Goal: Task Accomplishment & Management: Complete application form

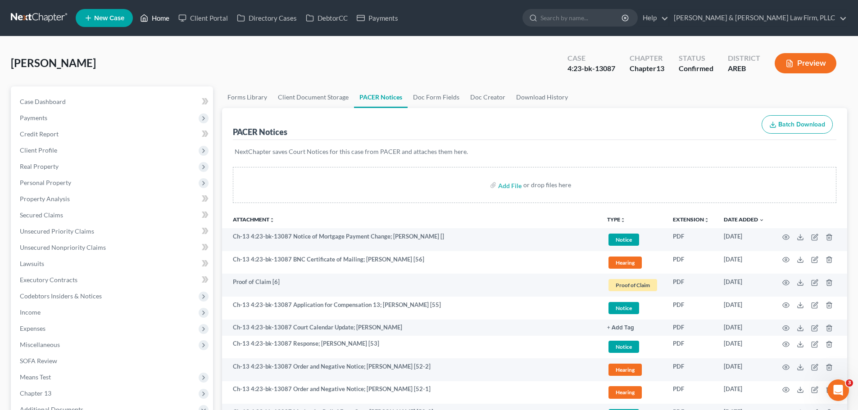
click at [152, 14] on link "Home" at bounding box center [155, 18] width 38 height 16
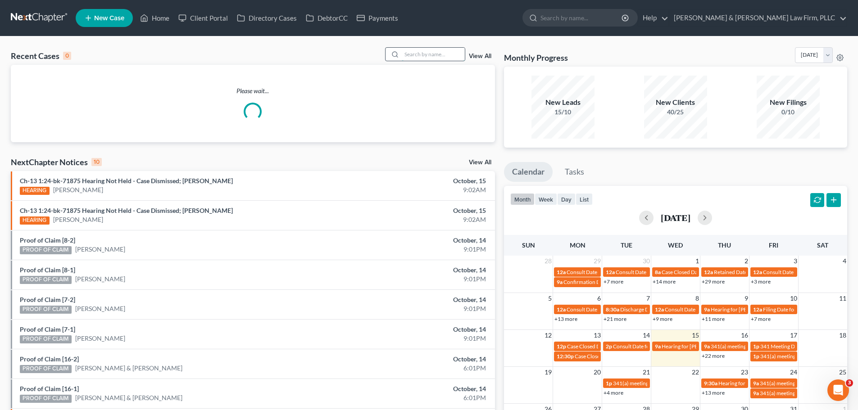
click at [405, 48] on input "search" at bounding box center [433, 54] width 63 height 13
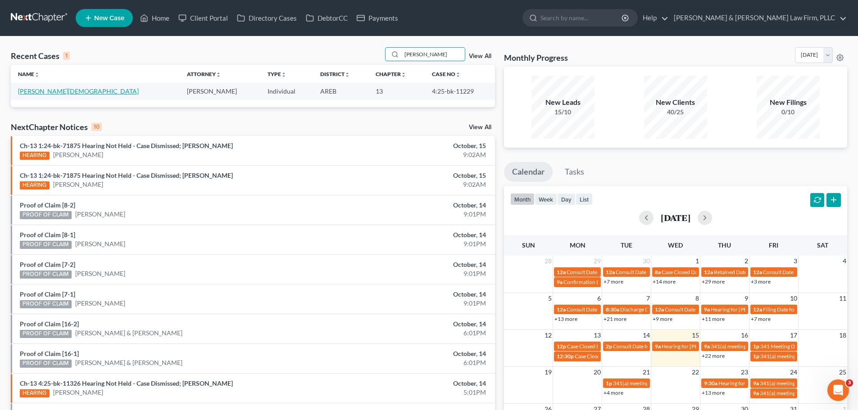
type input "[PERSON_NAME]"
click at [45, 88] on link "[PERSON_NAME][DEMOGRAPHIC_DATA]" at bounding box center [78, 91] width 121 height 8
select select "4"
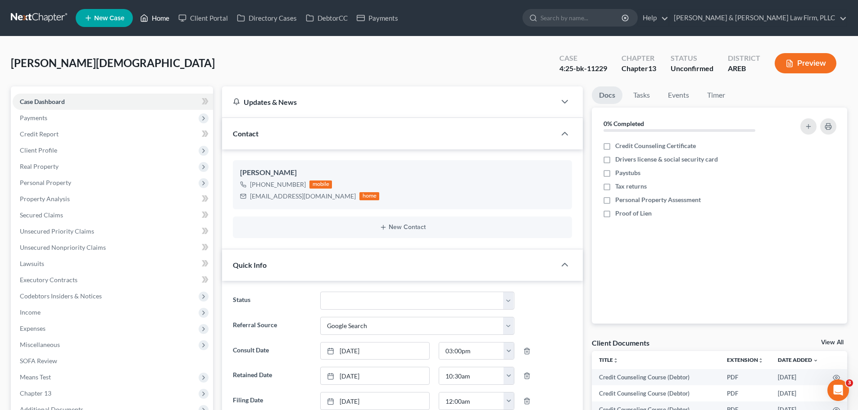
click at [145, 17] on icon at bounding box center [144, 18] width 8 height 11
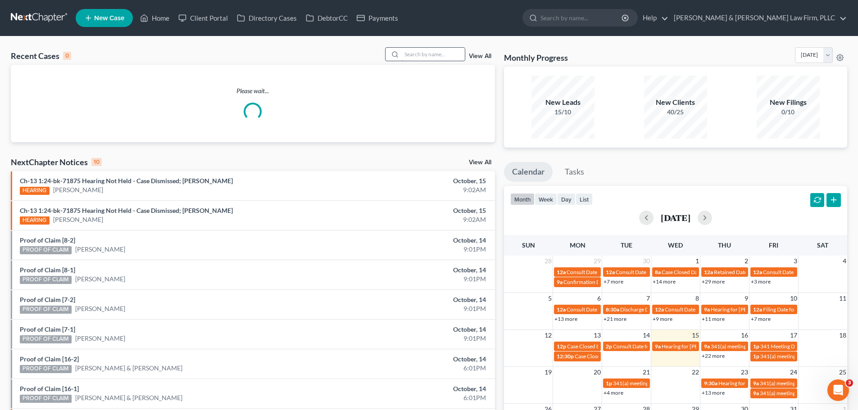
click at [415, 54] on input "search" at bounding box center [433, 54] width 63 height 13
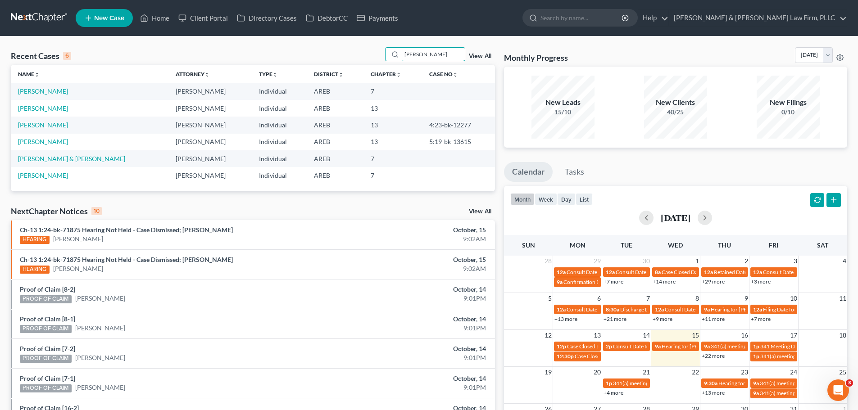
type input "[PERSON_NAME]"
click at [43, 89] on link "[PERSON_NAME]" at bounding box center [43, 91] width 50 height 8
select select "6"
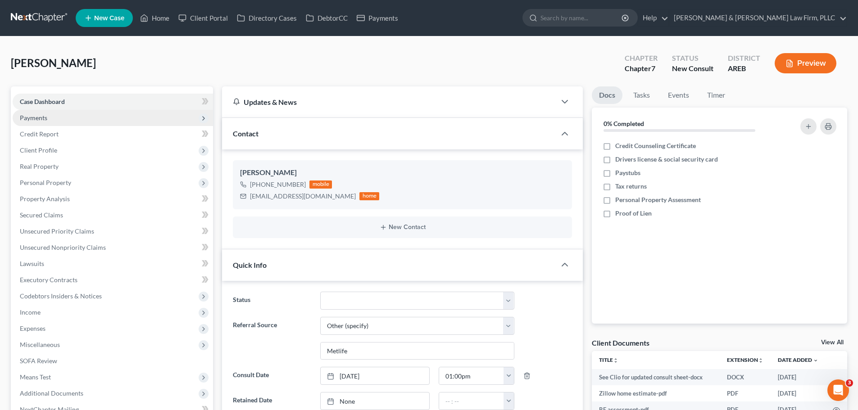
click at [77, 114] on span "Payments" at bounding box center [113, 118] width 200 height 16
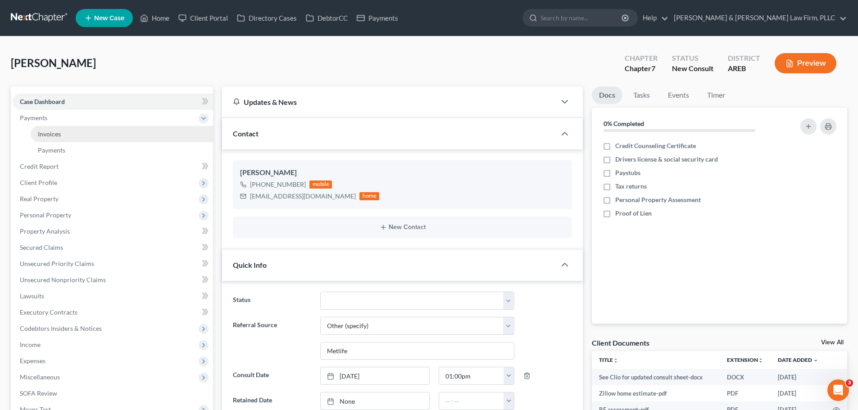
click at [71, 134] on link "Invoices" at bounding box center [122, 134] width 182 height 16
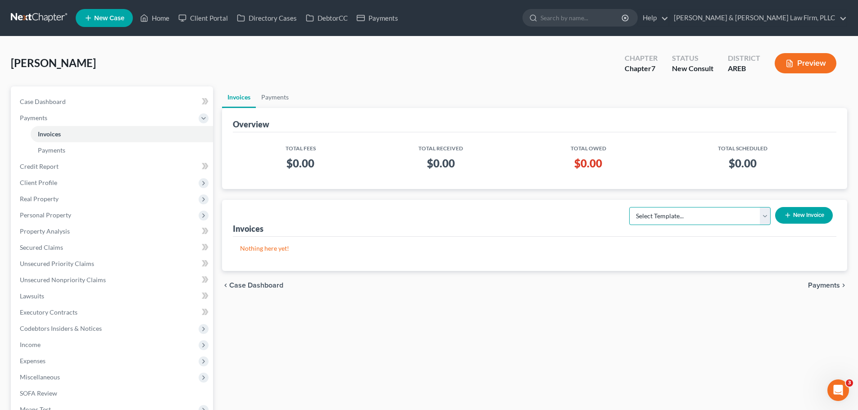
click at [733, 216] on select "Select Template... Chapter 13 Bankruptcy - Individual Chapter 13 Bankruptcy - J…" at bounding box center [699, 216] width 141 height 18
select select "6"
click at [629, 207] on select "Select Template... Chapter 13 Bankruptcy - Individual Chapter 13 Bankruptcy - J…" at bounding box center [699, 216] width 141 height 18
click at [790, 214] on icon "button" at bounding box center [787, 215] width 7 height 7
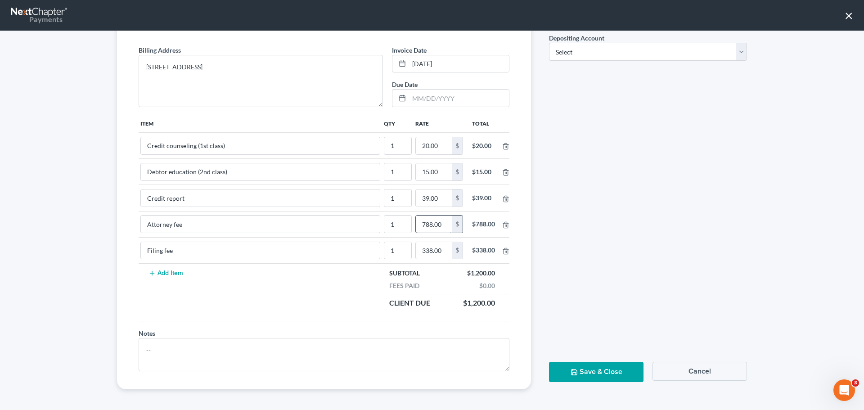
scroll to position [104, 0]
click at [505, 225] on icon "button" at bounding box center [506, 224] width 4 height 6
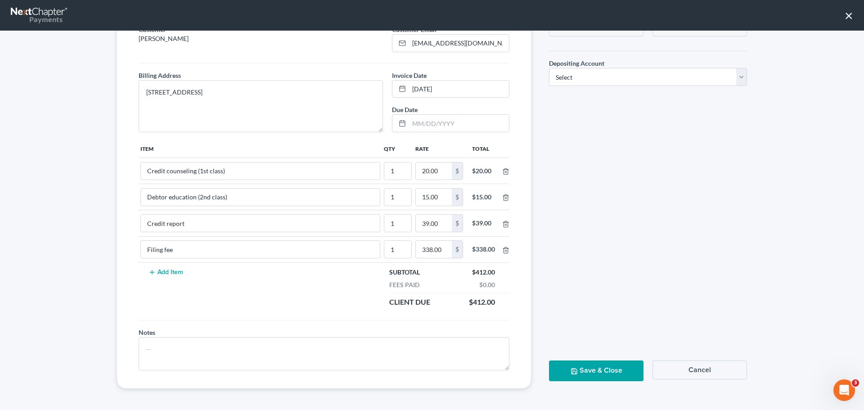
scroll to position [0, 0]
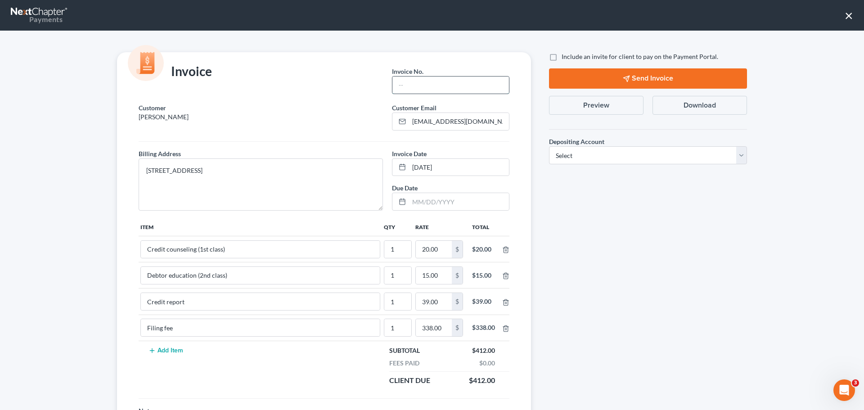
click at [457, 77] on input "text" at bounding box center [451, 85] width 117 height 17
type input "Ch 7"
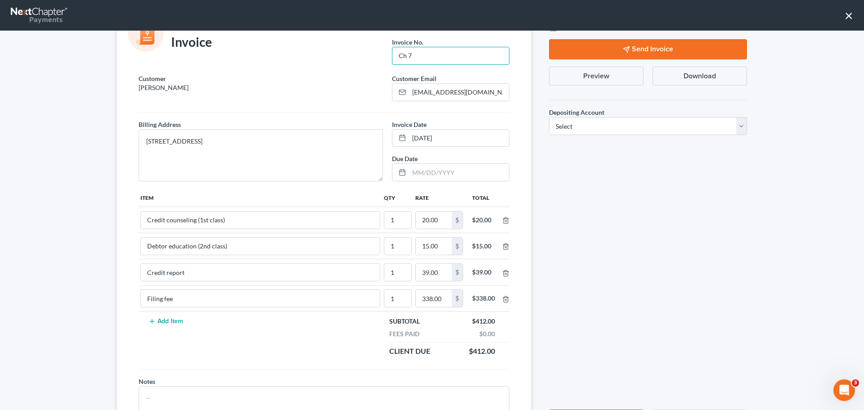
scroll to position [45, 0]
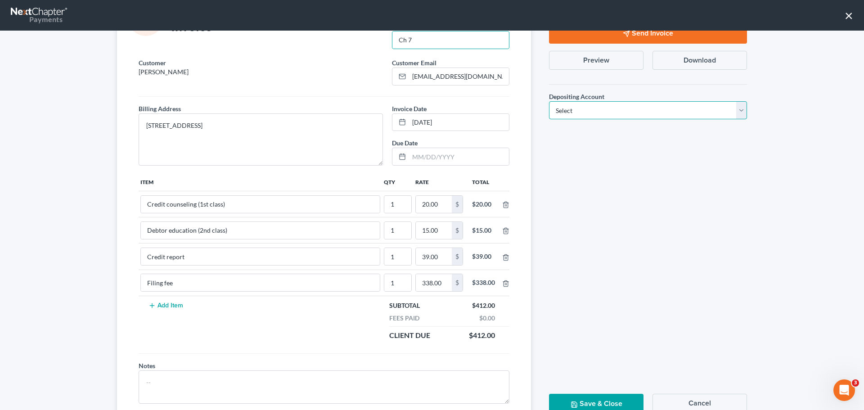
click at [575, 106] on select "Select Operation Trust" at bounding box center [648, 110] width 198 height 18
click at [575, 111] on select "Select Operation Trust" at bounding box center [648, 110] width 198 height 18
select select "1"
click at [549, 101] on select "Select Operation Trust" at bounding box center [648, 110] width 198 height 18
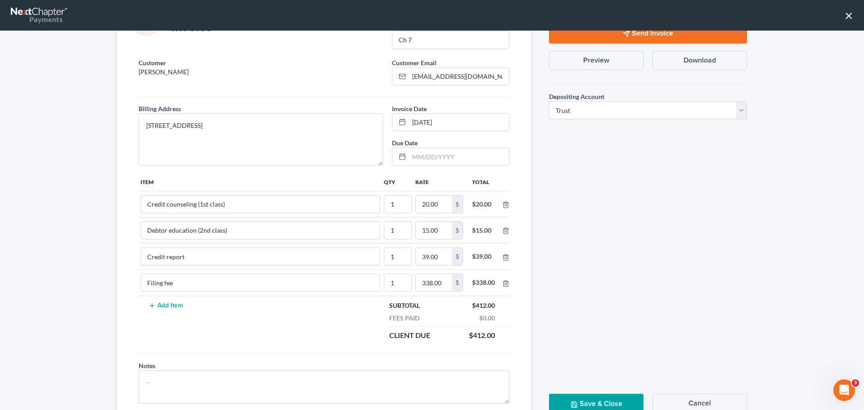
click at [560, 396] on button "Save & Close" at bounding box center [596, 404] width 95 height 20
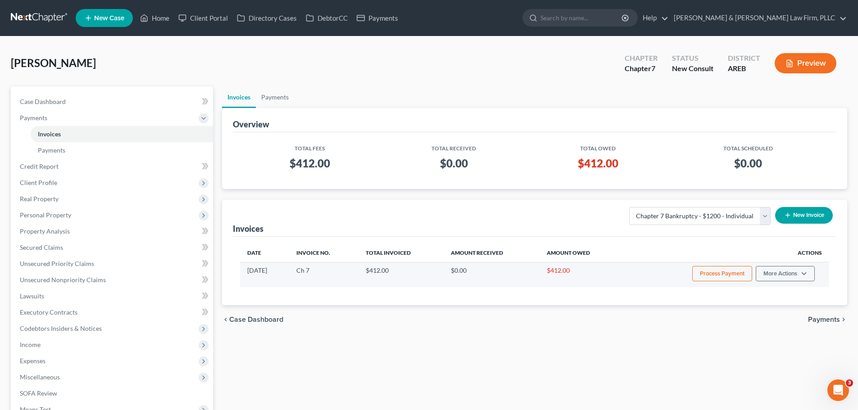
click at [724, 271] on button "Process Payment" at bounding box center [722, 273] width 60 height 15
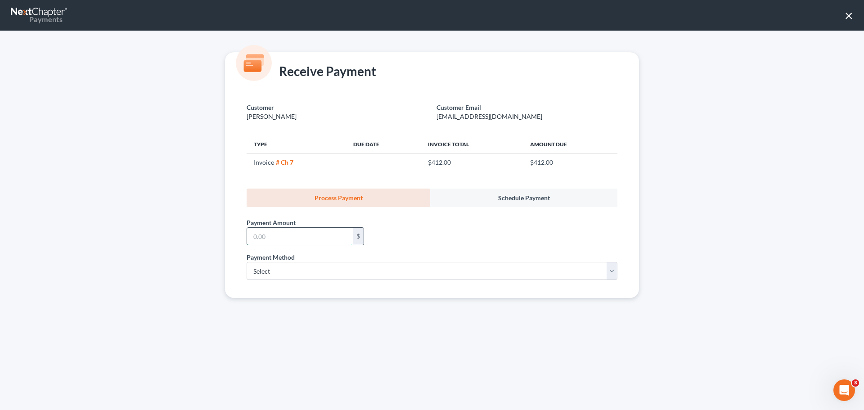
click at [294, 240] on input "text" at bounding box center [300, 236] width 106 height 17
type input "412.00"
click at [269, 268] on select "Select ACH Credit Card" at bounding box center [432, 271] width 371 height 18
select select "1"
click at [247, 262] on select "Select ACH Credit Card" at bounding box center [432, 271] width 371 height 18
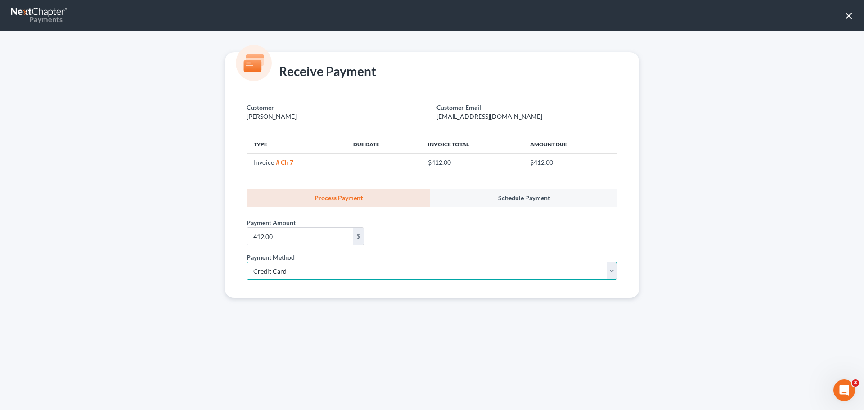
select select "2"
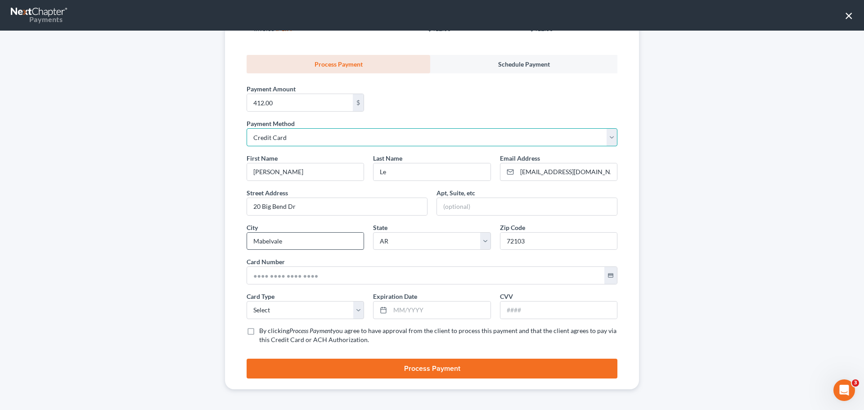
scroll to position [135, 0]
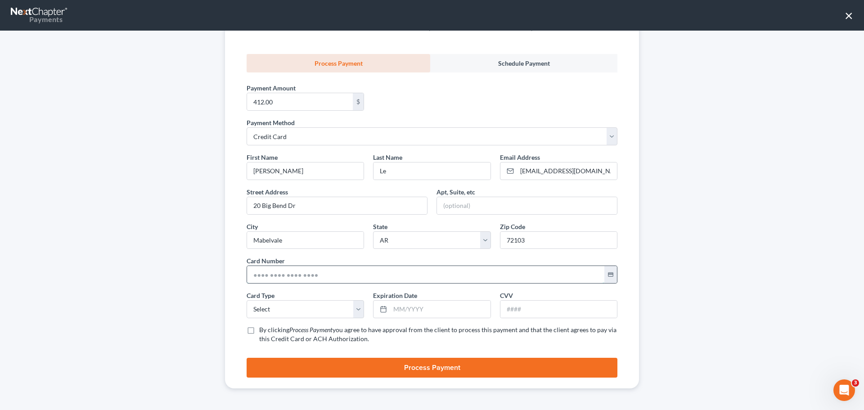
click at [274, 275] on input "text" at bounding box center [425, 274] width 357 height 17
click at [273, 275] on input "text" at bounding box center [425, 274] width 357 height 17
type input "[CREDIT_CARD_NUMBER]"
click at [280, 312] on select "Select Visa MasterCard Discover American Express" at bounding box center [306, 309] width 118 height 18
select select "1"
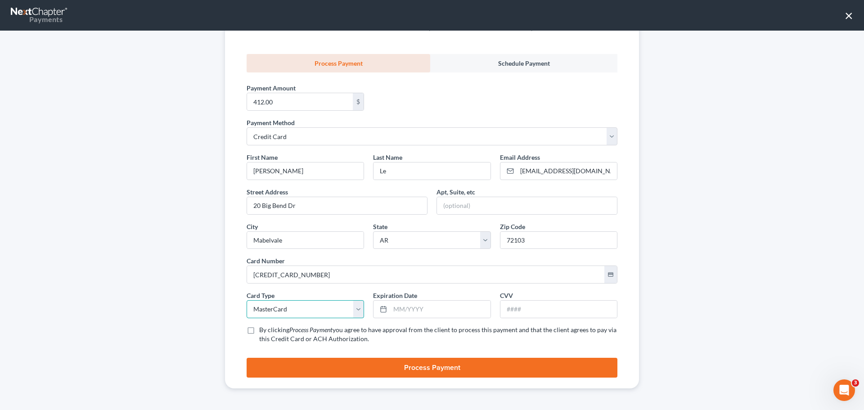
click at [247, 300] on select "Select Visa MasterCard Discover American Express" at bounding box center [306, 309] width 118 height 18
click at [401, 305] on input "text" at bounding box center [440, 309] width 100 height 17
type input "11/2029"
click at [532, 309] on input "text" at bounding box center [559, 309] width 117 height 17
type input "798"
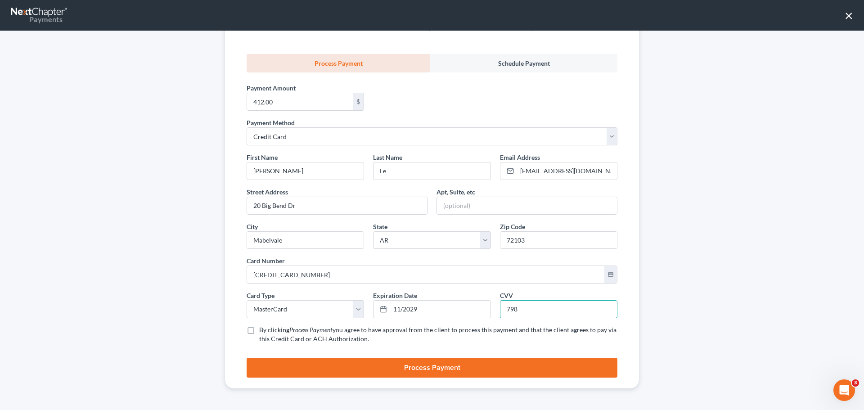
click at [259, 332] on label "By clicking Process Payment you agree to have approval from the client to proce…" at bounding box center [438, 334] width 358 height 18
click at [263, 331] on input "By clicking Process Payment you agree to have approval from the client to proce…" at bounding box center [266, 328] width 6 height 6
checkbox input "true"
click at [271, 362] on button "Process Payment" at bounding box center [432, 368] width 371 height 20
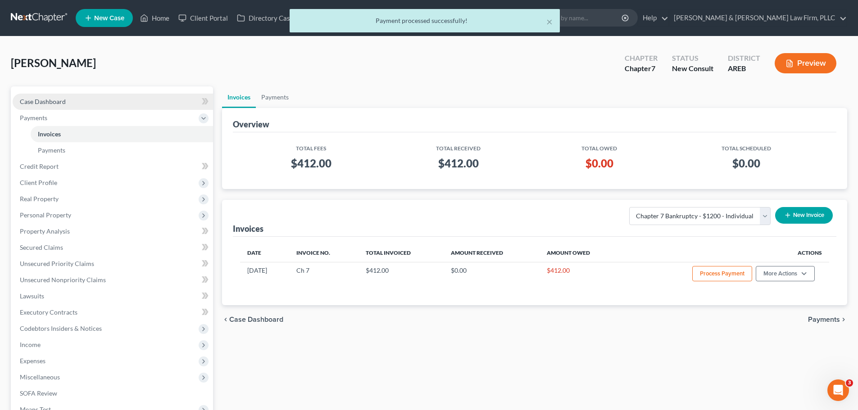
click at [94, 99] on link "Case Dashboard" at bounding box center [113, 102] width 200 height 16
select select "6"
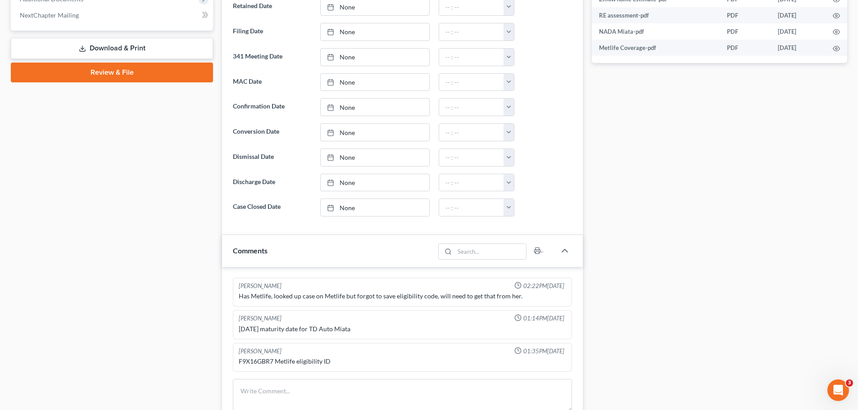
scroll to position [450, 0]
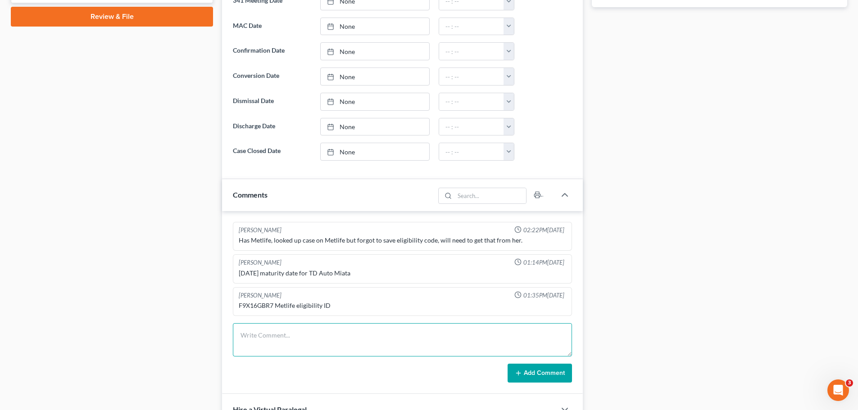
click at [262, 339] on textarea at bounding box center [402, 339] width 339 height 33
click at [267, 334] on textarea "SSN: DOB:" at bounding box center [402, 339] width 339 height 33
click at [261, 348] on textarea "SSN: 426-81-3849 DOB:" at bounding box center [402, 339] width 339 height 33
type textarea "SSN: 426-81-3849 DOB: [DEMOGRAPHIC_DATA]"
click at [525, 371] on button "Add Comment" at bounding box center [539, 373] width 64 height 19
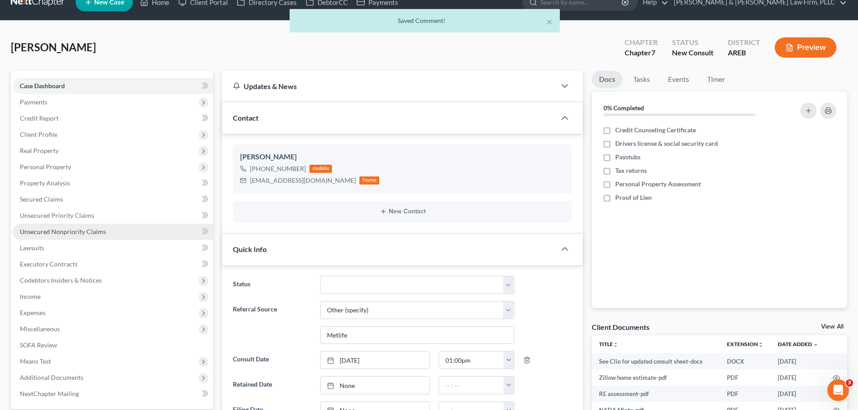
scroll to position [0, 0]
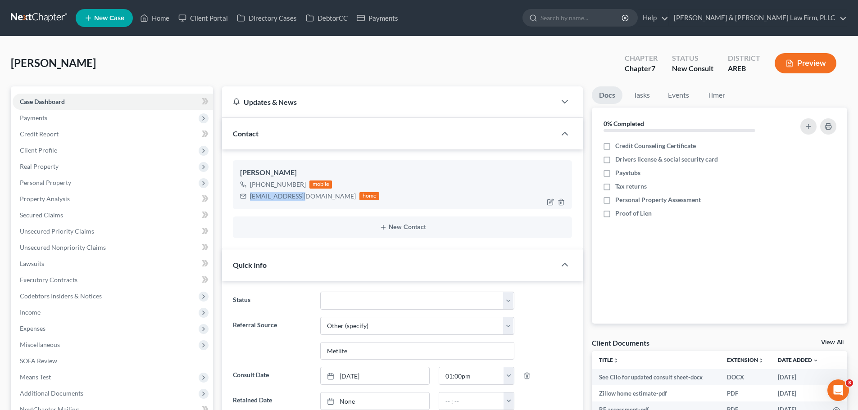
drag, startPoint x: 301, startPoint y: 198, endPoint x: 251, endPoint y: 198, distance: 49.5
click at [249, 199] on div "[EMAIL_ADDRESS][DOMAIN_NAME] home" at bounding box center [309, 196] width 139 height 12
copy div "[EMAIL_ADDRESS][DOMAIN_NAME]"
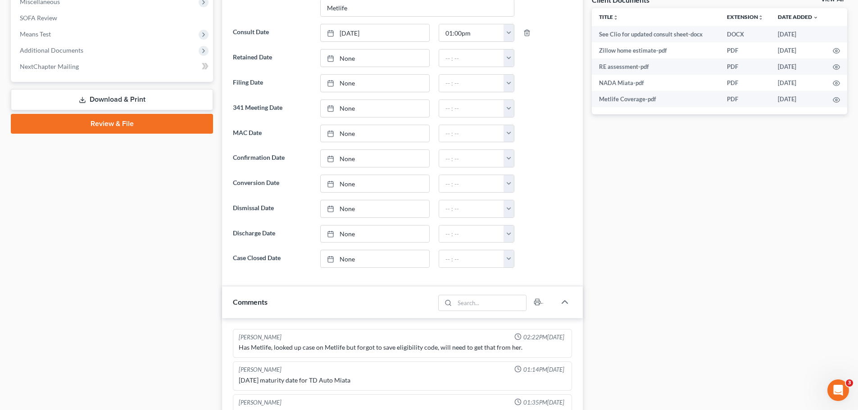
scroll to position [450, 0]
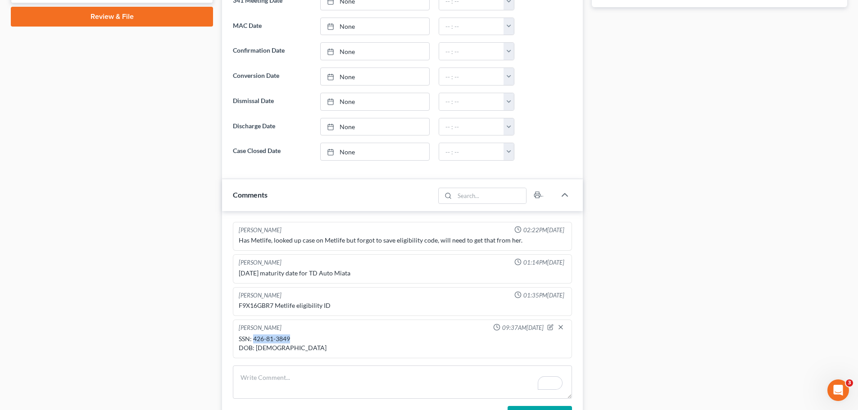
drag, startPoint x: 278, startPoint y: 338, endPoint x: 253, endPoint y: 336, distance: 24.8
click at [253, 337] on div "SSN: 426-81-3849 DOB: [DEMOGRAPHIC_DATA]" at bounding box center [402, 343] width 327 height 18
copy div "426-81-3849"
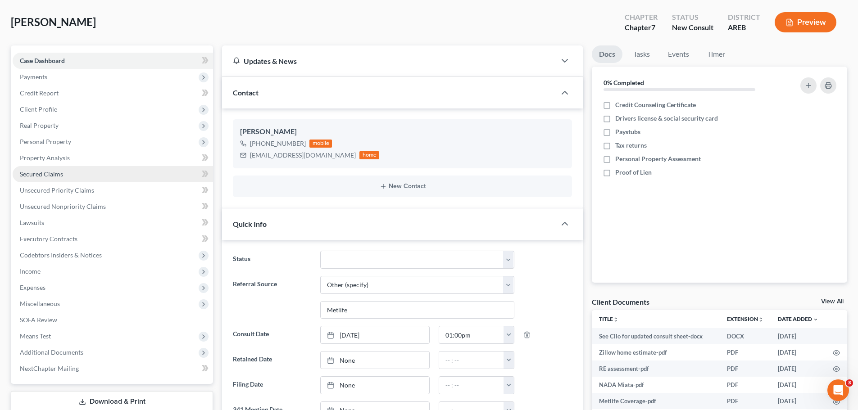
scroll to position [0, 0]
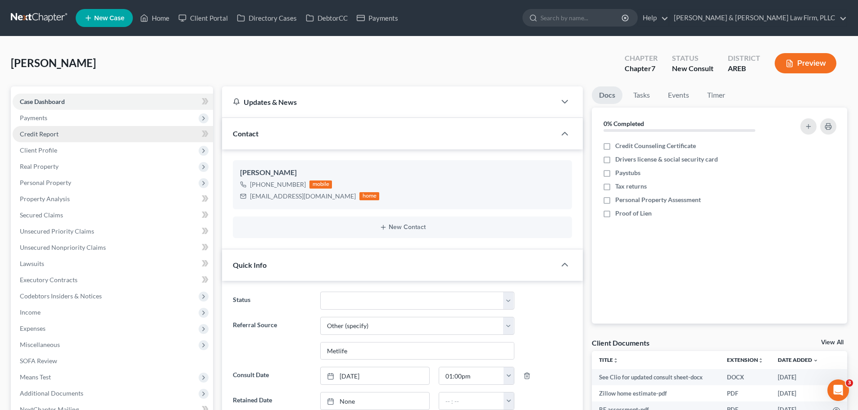
click at [40, 130] on span "Credit Report" at bounding box center [39, 134] width 39 height 8
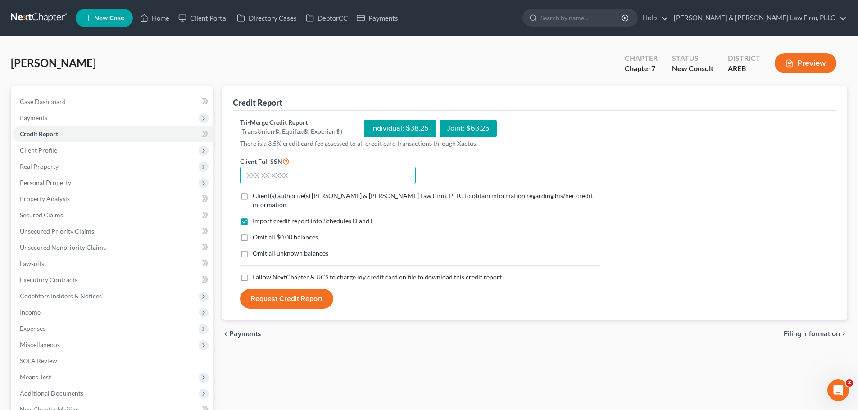
click at [287, 179] on input "text" at bounding box center [328, 176] width 176 height 18
paste input "426-81-3849"
type input "426-81-3849"
click at [253, 196] on label "Client(s) authorize(s) [PERSON_NAME] & [PERSON_NAME] Law Firm, PLLC to obtain i…" at bounding box center [427, 200] width 348 height 18
click at [256, 196] on input "Client(s) authorize(s) [PERSON_NAME] & [PERSON_NAME] Law Firm, PLLC to obtain i…" at bounding box center [259, 194] width 6 height 6
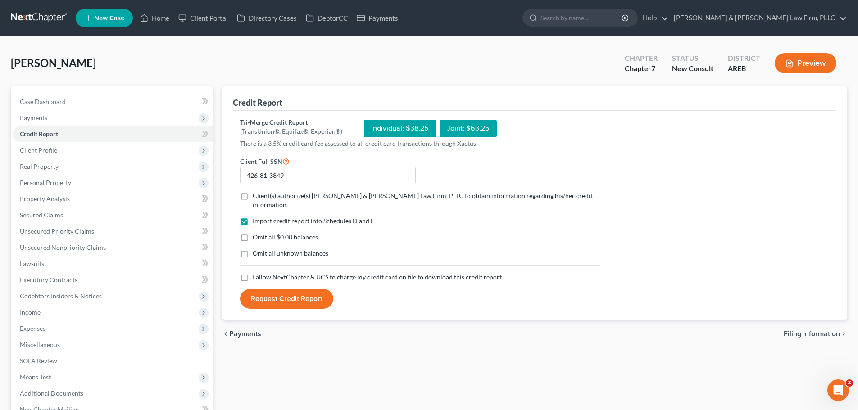
checkbox input "true"
click at [253, 273] on label "I allow NextChapter & UCS to charge my credit card on file to download this cre…" at bounding box center [377, 277] width 249 height 9
click at [256, 273] on input "I allow NextChapter & UCS to charge my credit card on file to download this cre…" at bounding box center [259, 276] width 6 height 6
checkbox input "true"
click at [262, 289] on button "Request Credit Report" at bounding box center [286, 299] width 93 height 20
